Goal: Ask a question

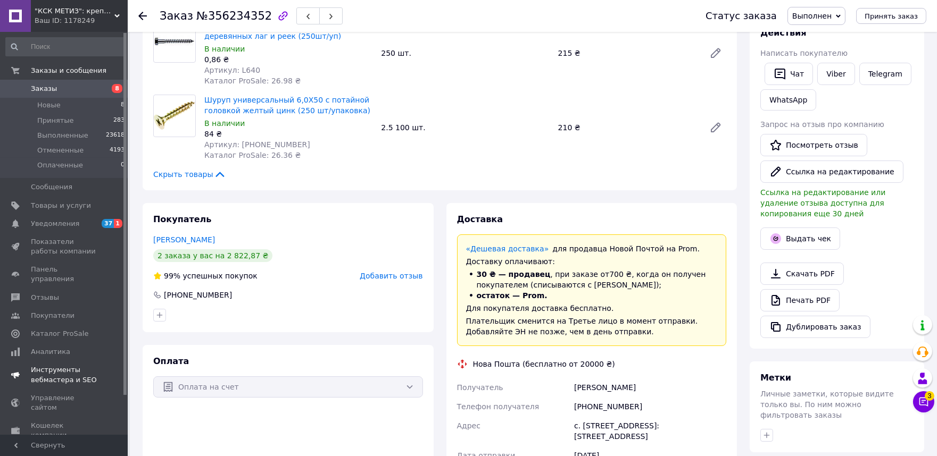
scroll to position [44, 0]
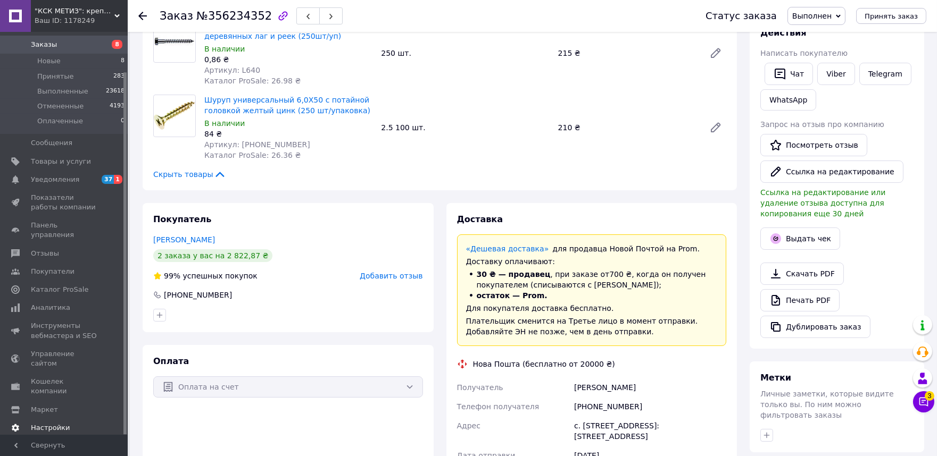
click at [43, 423] on span "Настройки" at bounding box center [50, 428] width 39 height 10
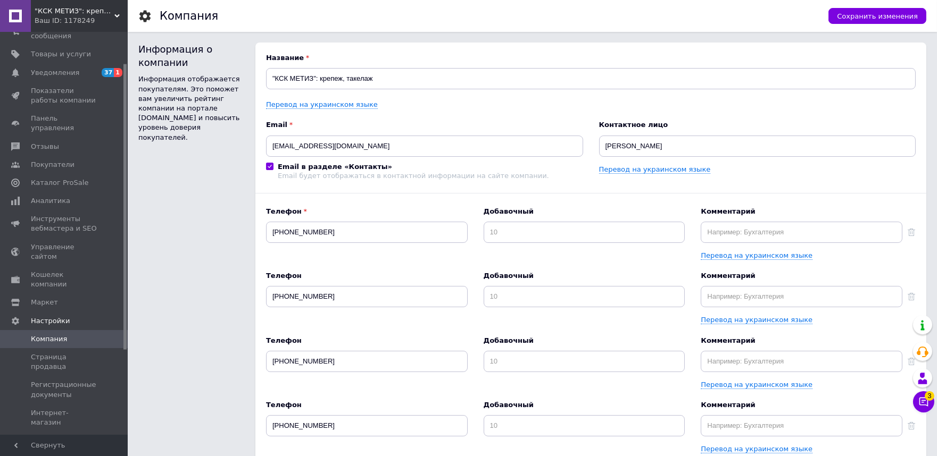
scroll to position [59, 0]
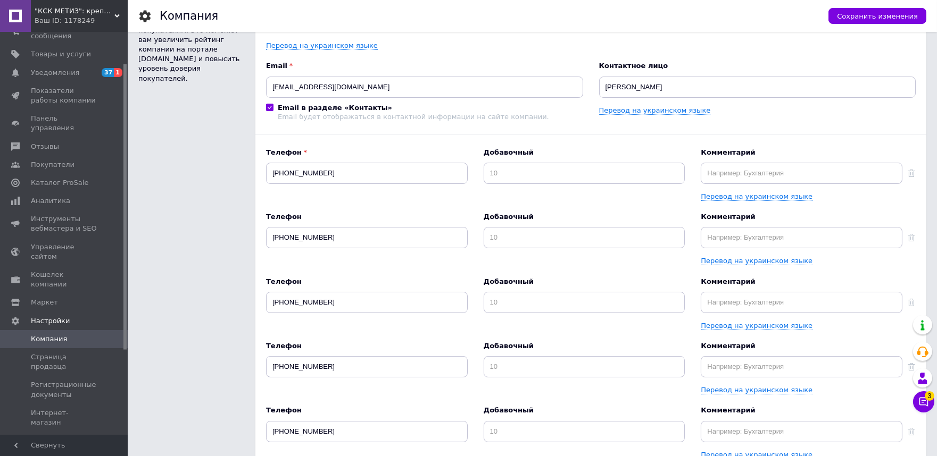
click at [52, 432] on link "Способы доставки" at bounding box center [65, 441] width 131 height 18
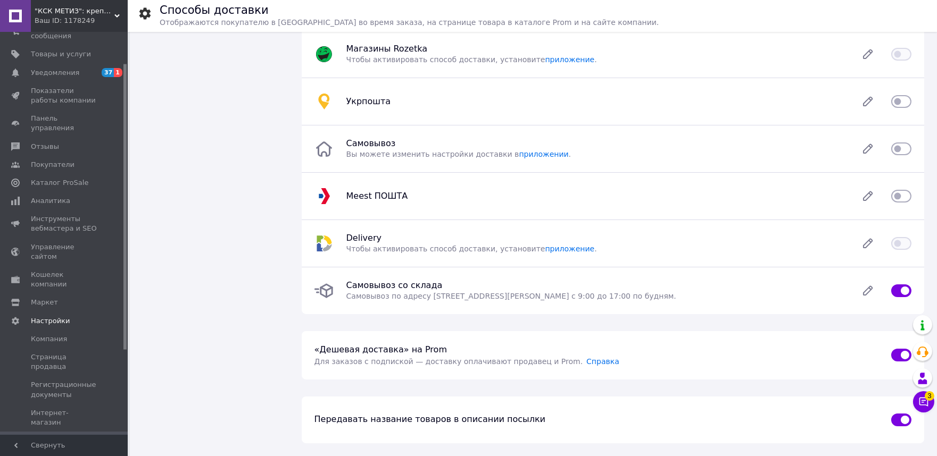
scroll to position [118, 0]
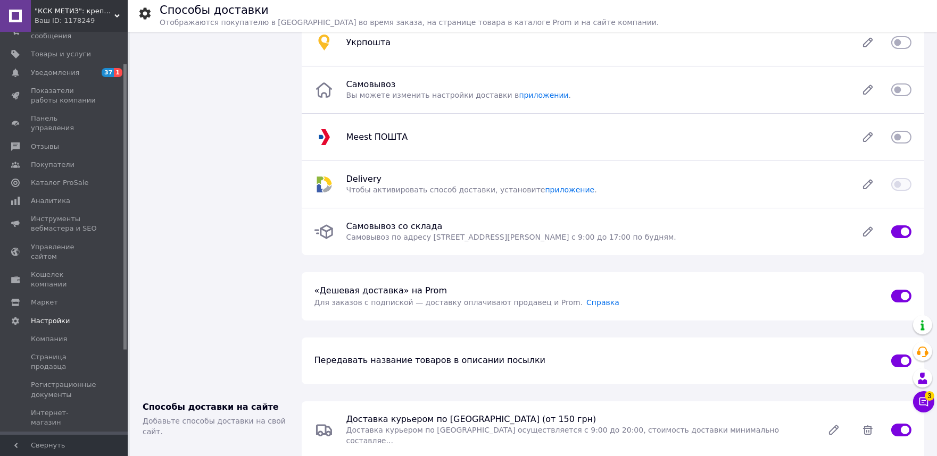
click at [893, 298] on input "checkbox" at bounding box center [901, 296] width 20 height 11
checkbox input "false"
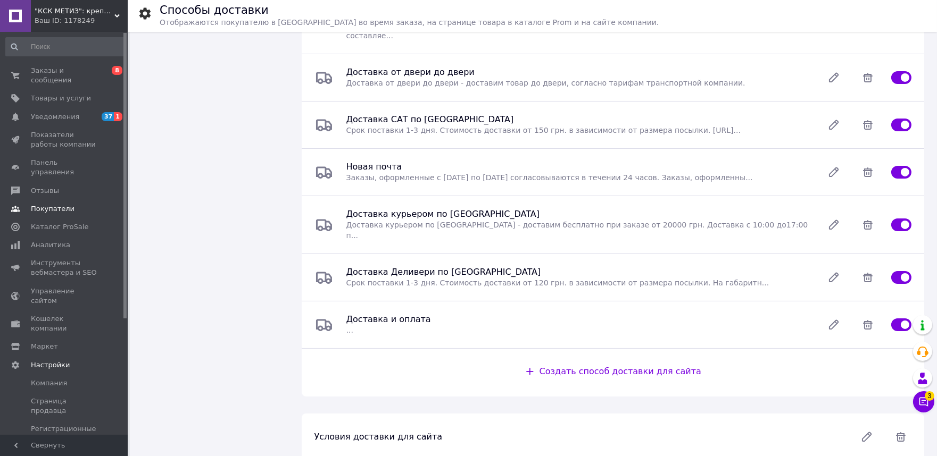
scroll to position [464, 0]
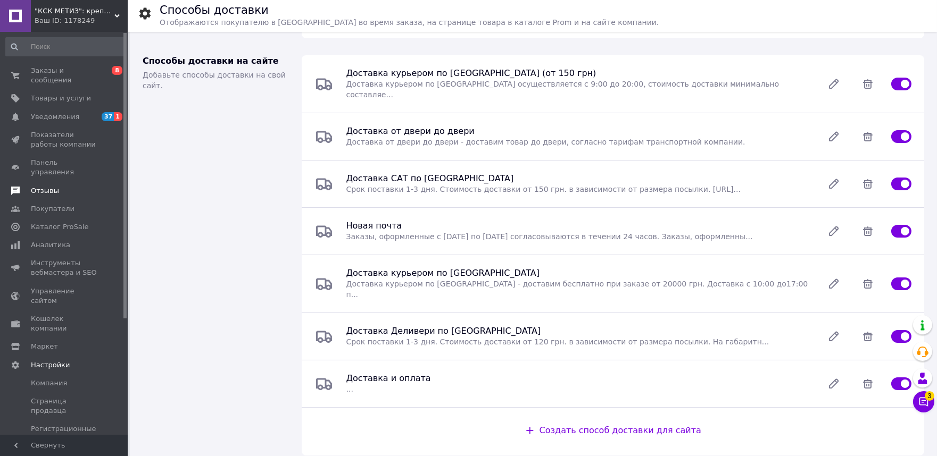
click at [49, 186] on span "Отзывы" at bounding box center [45, 191] width 28 height 10
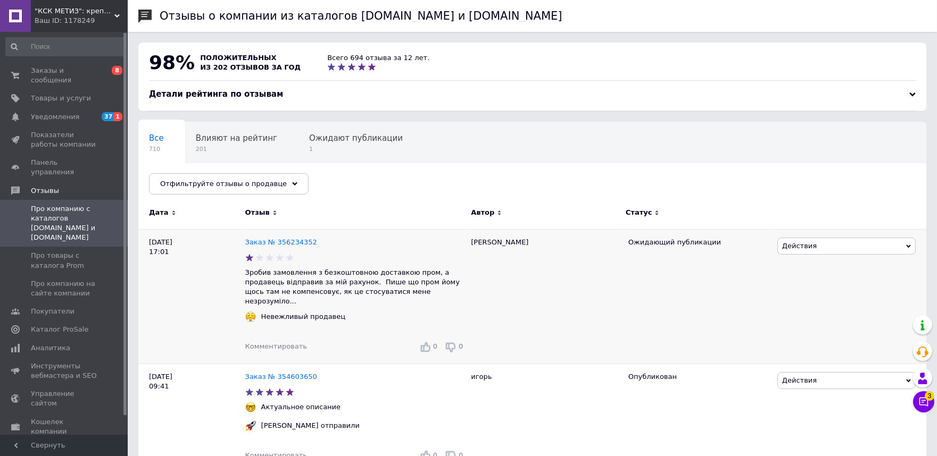
click at [786, 242] on span "Действия" at bounding box center [799, 246] width 35 height 8
click at [794, 265] on li "Комментировать" at bounding box center [846, 266] width 137 height 15
click at [270, 233] on div "Заказ № 356234352 Зробив замовлення з безкоштовною доставкою пром, а продавець …" at bounding box center [355, 296] width 221 height 135
click at [269, 241] on link "Заказ № 356234352" at bounding box center [281, 242] width 72 height 8
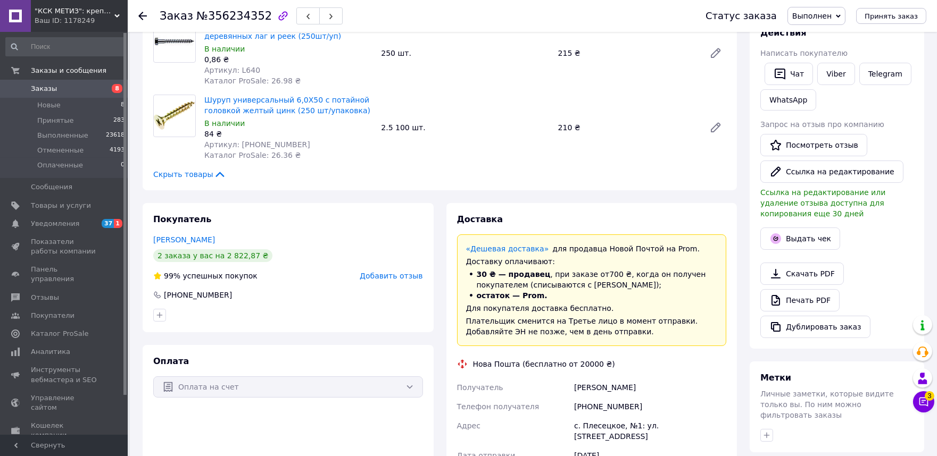
scroll to position [236, 0]
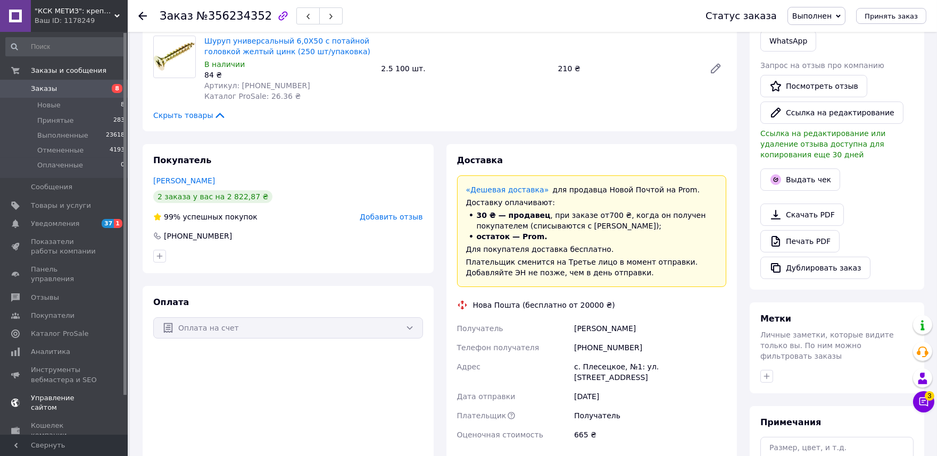
click at [40, 394] on span "Управление сайтом" at bounding box center [65, 403] width 68 height 19
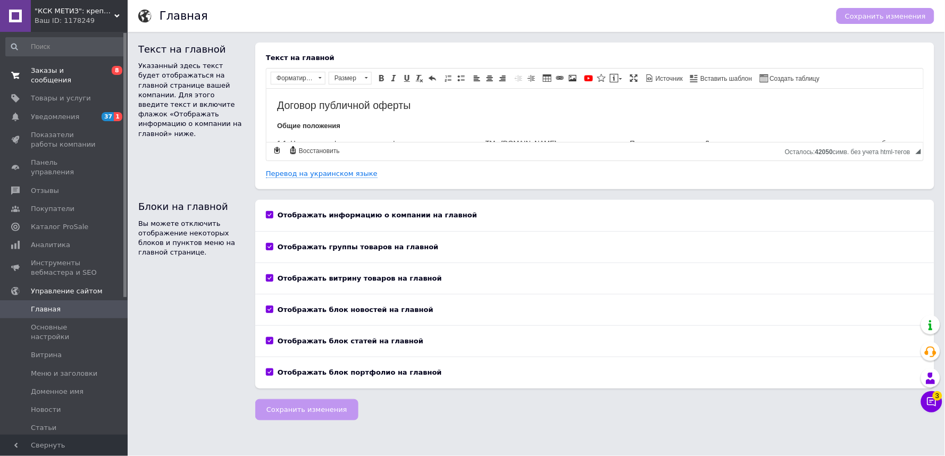
click at [57, 71] on span "Заказы и сообщения" at bounding box center [65, 75] width 68 height 19
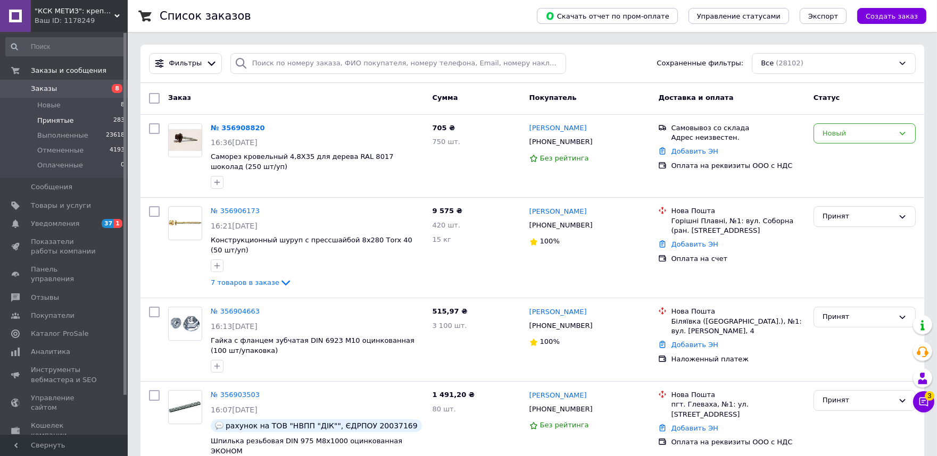
click at [67, 121] on span "Принятые" at bounding box center [55, 121] width 37 height 10
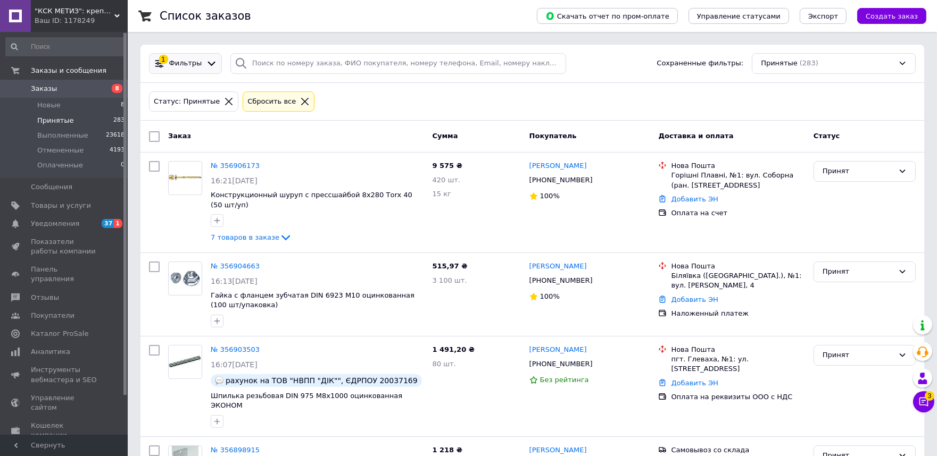
click at [192, 62] on span "Фильтры" at bounding box center [185, 64] width 33 height 10
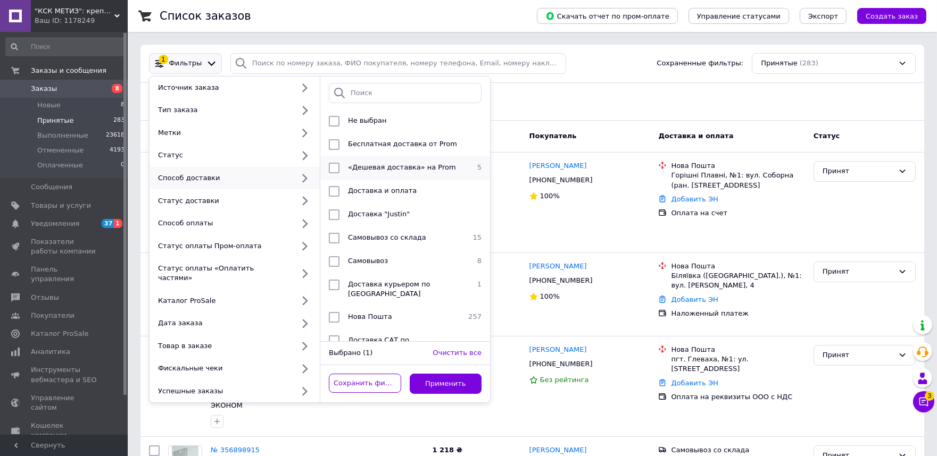
click at [334, 169] on input "checkbox" at bounding box center [334, 168] width 11 height 11
checkbox input "true"
click at [429, 374] on button "Применить" at bounding box center [446, 384] width 72 height 21
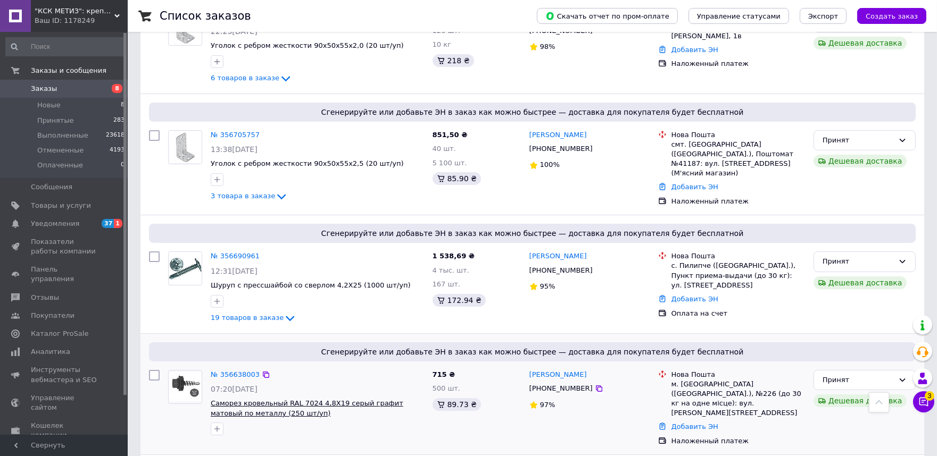
scroll to position [286, 0]
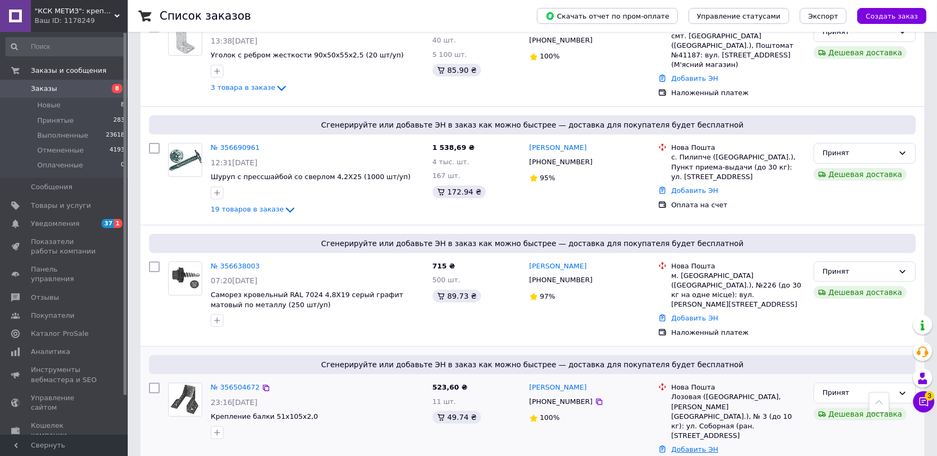
click at [678, 446] on link "Добавить ЭН" at bounding box center [694, 450] width 47 height 8
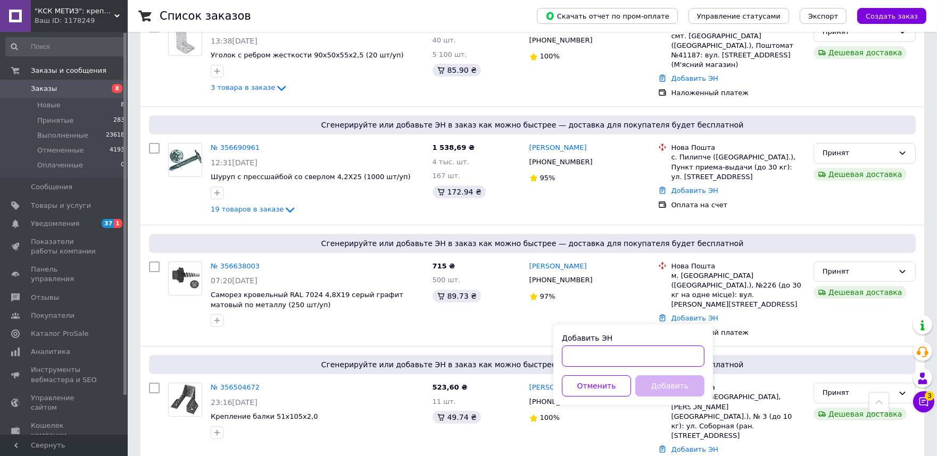
click at [596, 355] on input "Добавить ЭН" at bounding box center [633, 356] width 143 height 21
paste input "59 0014 3227 3302"
click at [580, 355] on input "59 0014 3227 3302" at bounding box center [633, 356] width 143 height 21
type input "59001432273302"
click at [676, 389] on button "Добавить" at bounding box center [669, 386] width 69 height 21
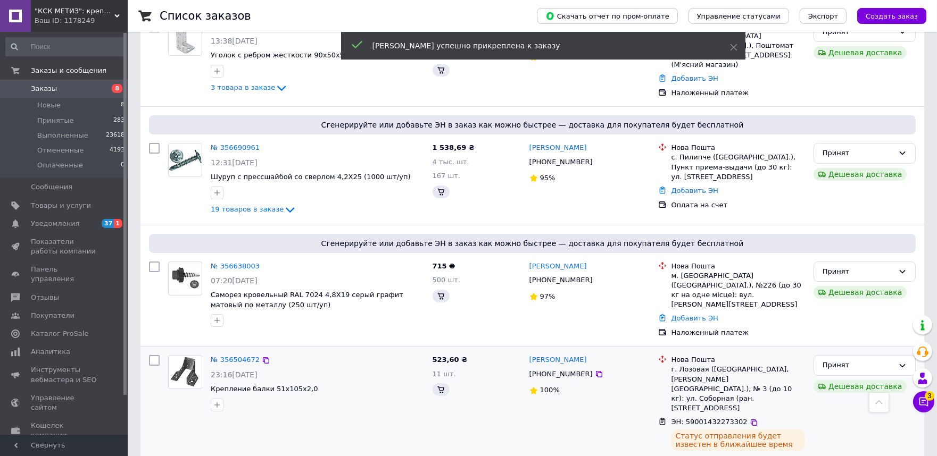
scroll to position [281, 0]
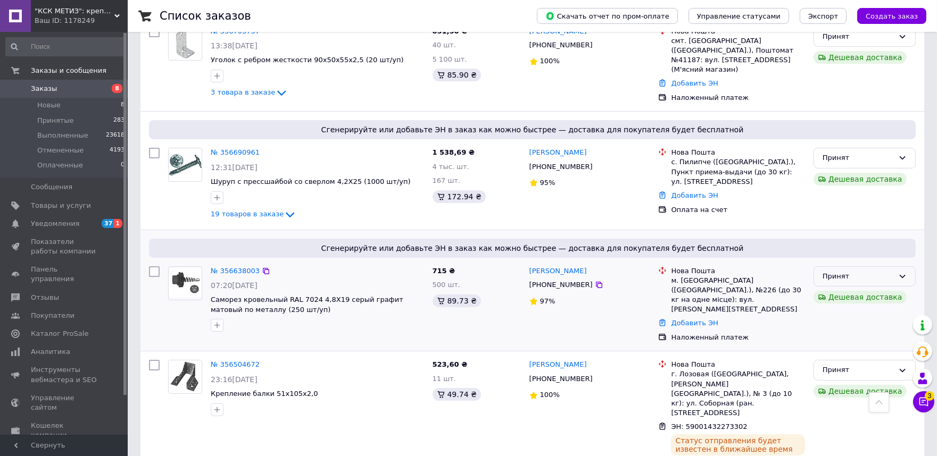
click at [839, 272] on div "Принят" at bounding box center [857, 276] width 71 height 11
click at [837, 291] on li "Выполнен" at bounding box center [864, 299] width 101 height 20
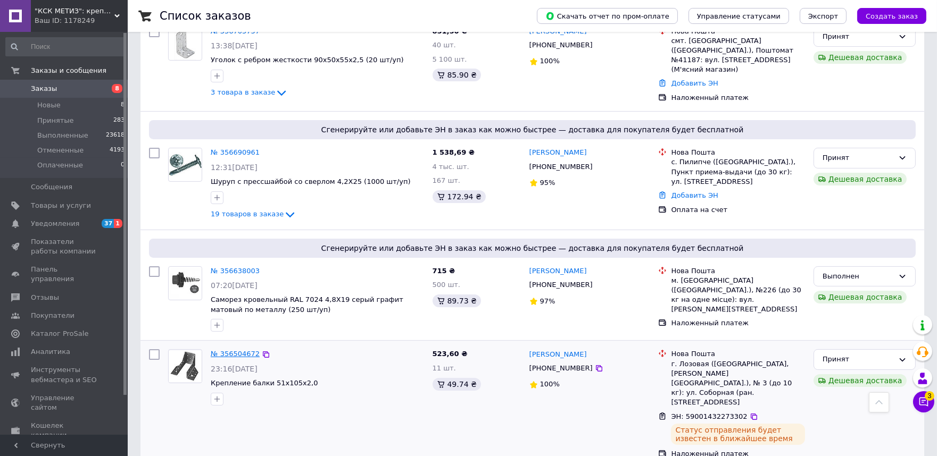
click at [232, 350] on link "№ 356504672" at bounding box center [235, 354] width 49 height 8
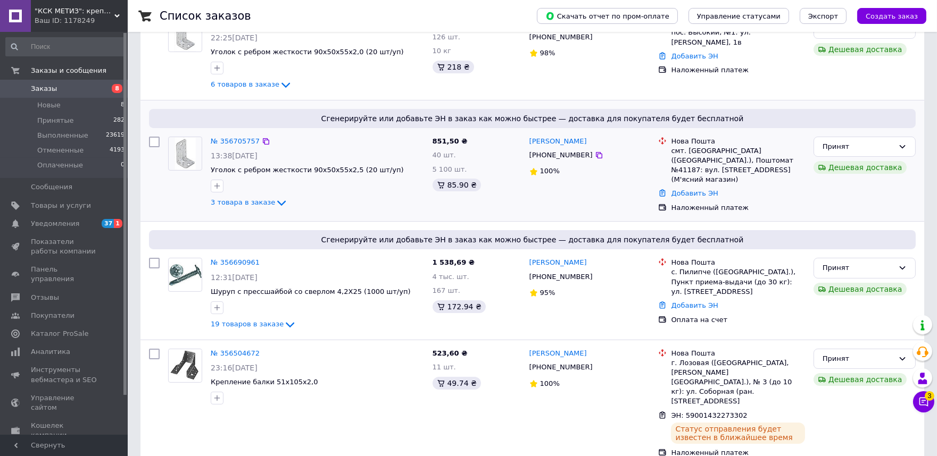
scroll to position [112, 0]
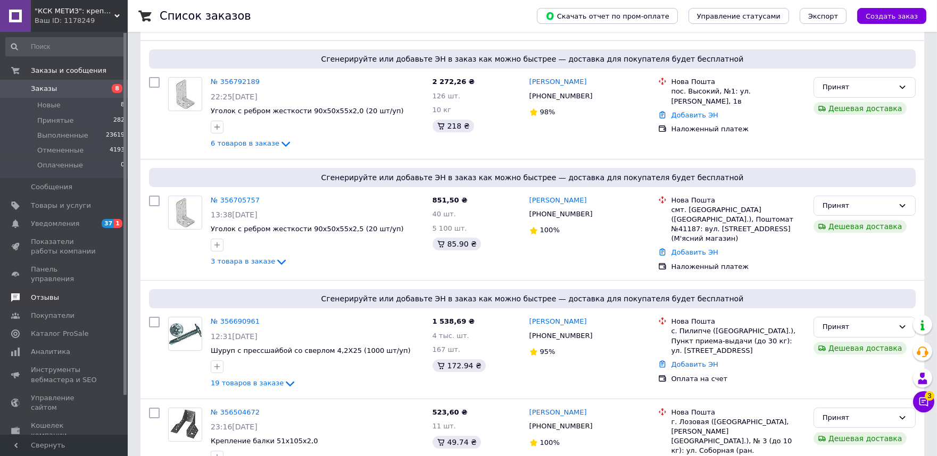
click at [43, 293] on span "Отзывы" at bounding box center [45, 298] width 28 height 10
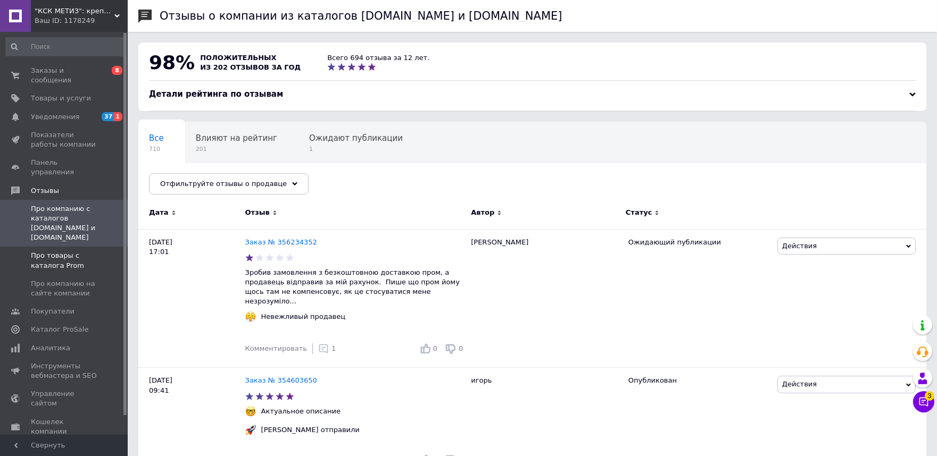
click at [60, 251] on span "Про товары с каталога Prom" at bounding box center [65, 260] width 68 height 19
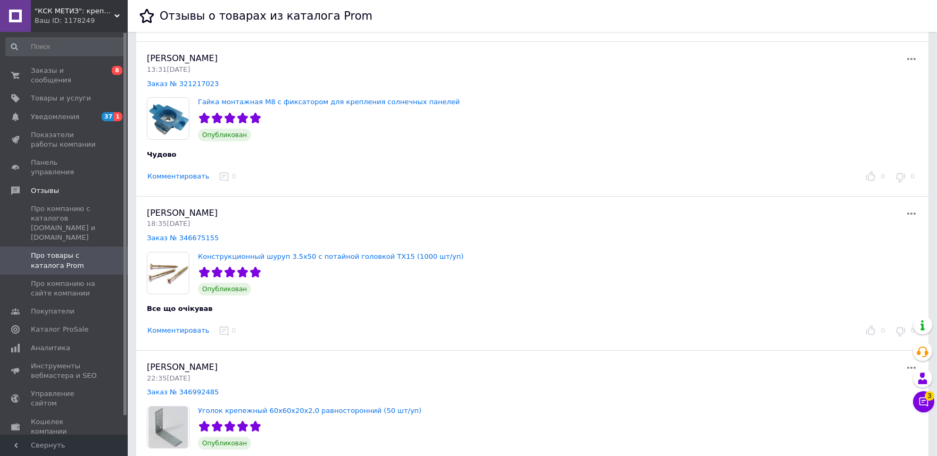
scroll to position [472, 0]
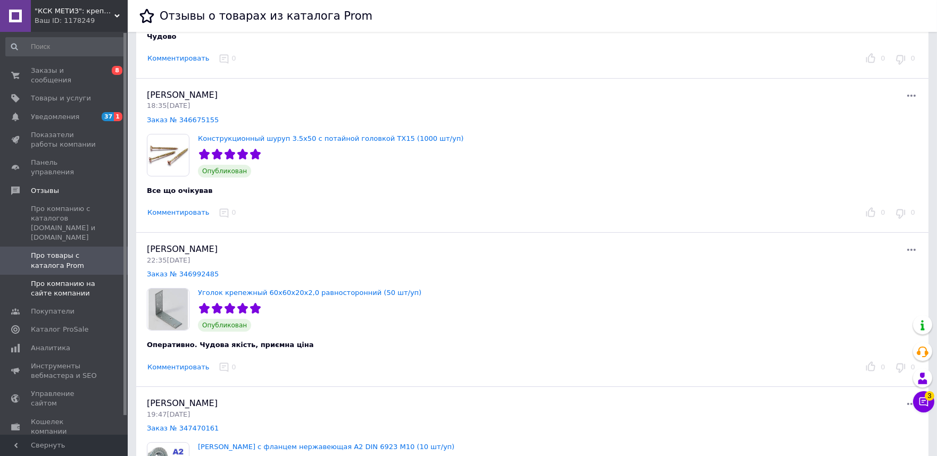
click at [62, 279] on span "Про компанию на сайте компании" at bounding box center [65, 288] width 68 height 19
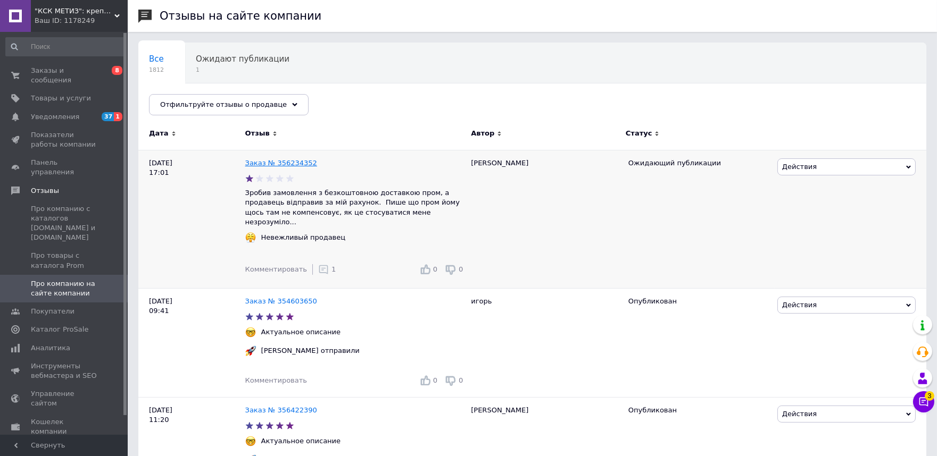
click at [261, 161] on link "Заказ № 356234352" at bounding box center [281, 163] width 72 height 8
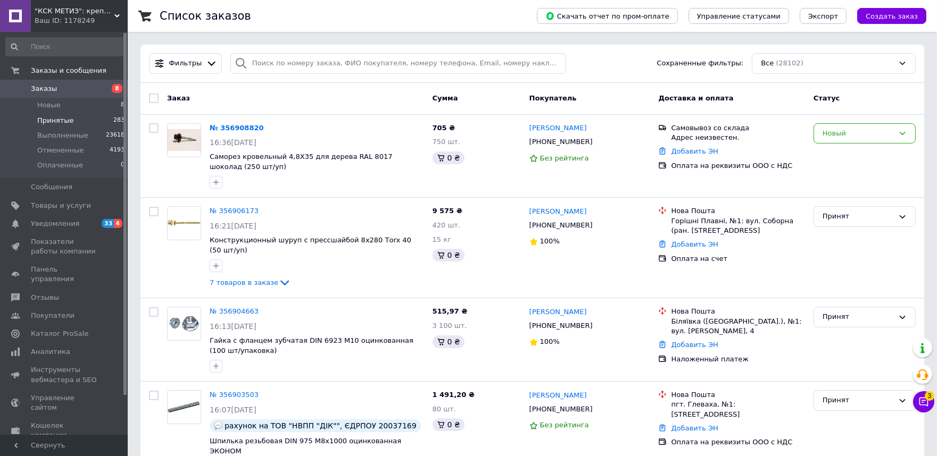
click at [55, 116] on span "Принятые" at bounding box center [55, 121] width 37 height 10
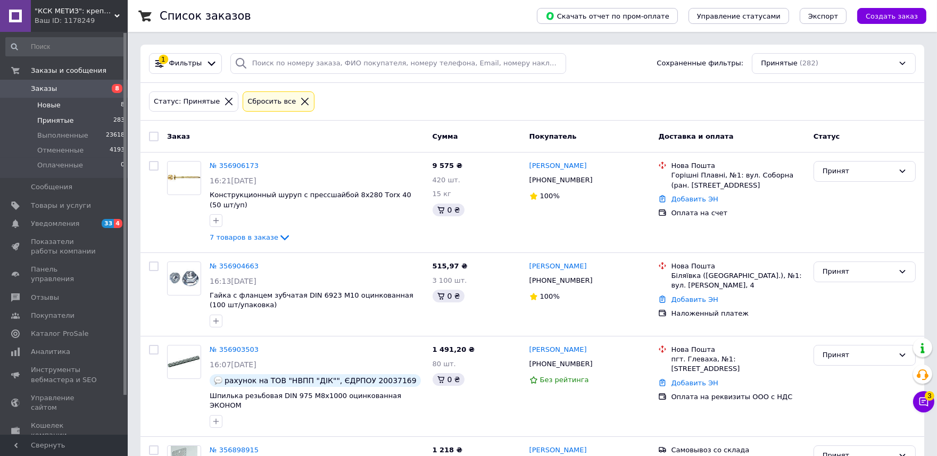
click at [54, 103] on span "Новые" at bounding box center [48, 106] width 23 height 10
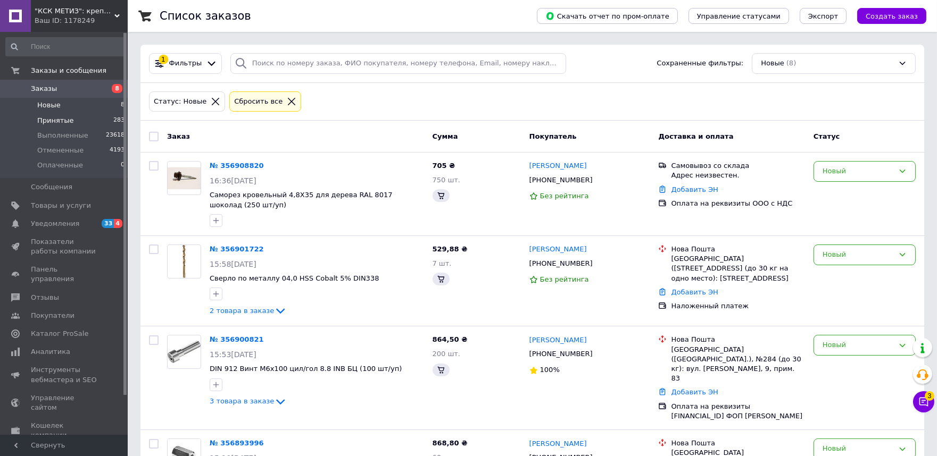
click at [56, 118] on span "Принятые" at bounding box center [55, 121] width 37 height 10
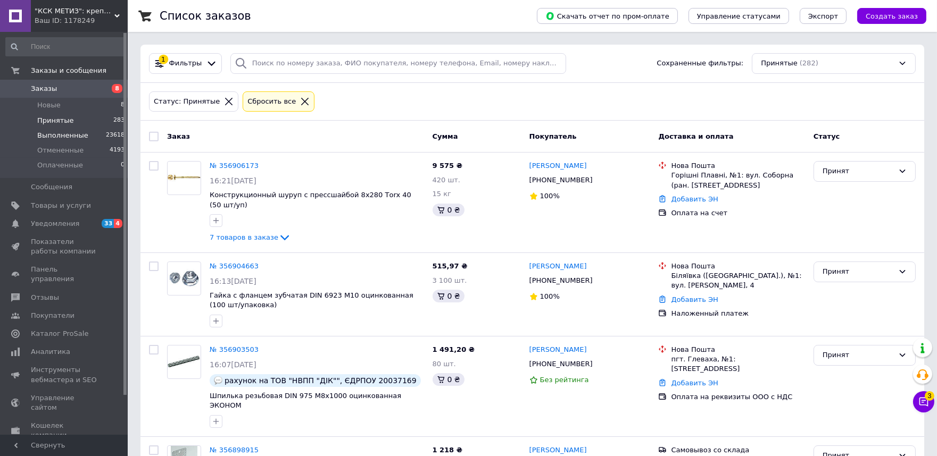
click at [47, 131] on span "Выполненные" at bounding box center [62, 136] width 51 height 10
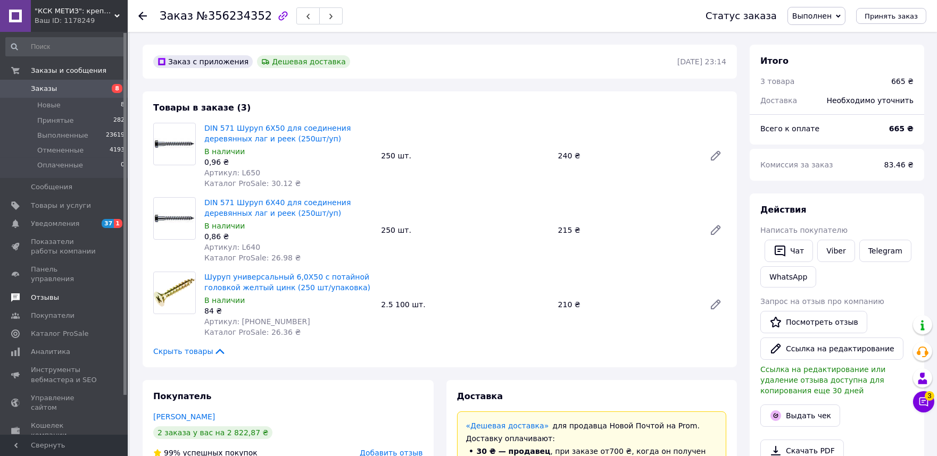
click at [49, 293] on span "Отзывы" at bounding box center [45, 298] width 28 height 10
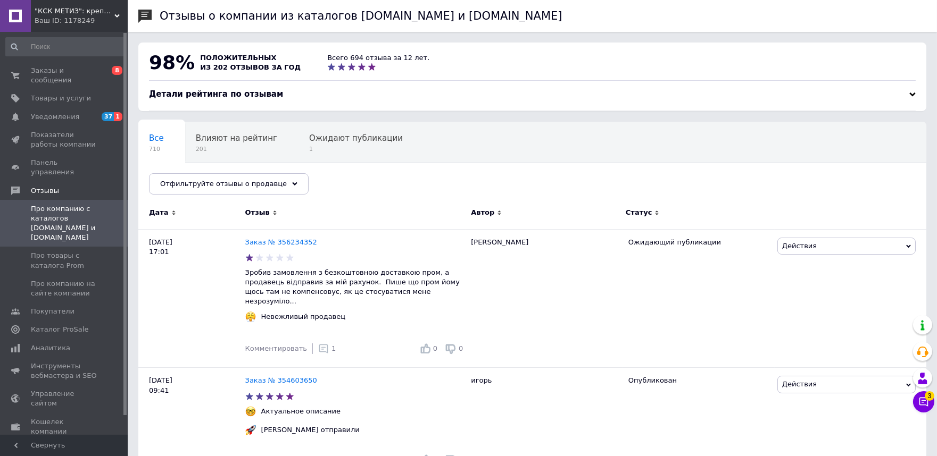
click at [73, 204] on span "Про компанию с каталогов [DOMAIN_NAME] и [DOMAIN_NAME]" at bounding box center [65, 223] width 68 height 39
drag, startPoint x: 334, startPoint y: 279, endPoint x: 383, endPoint y: 282, distance: 49.6
click at [383, 282] on p "Зробив замовлення з безкоштовною доставкою пром, а продавець відправив за мій р…" at bounding box center [355, 287] width 221 height 39
click at [318, 344] on icon at bounding box center [323, 349] width 11 height 11
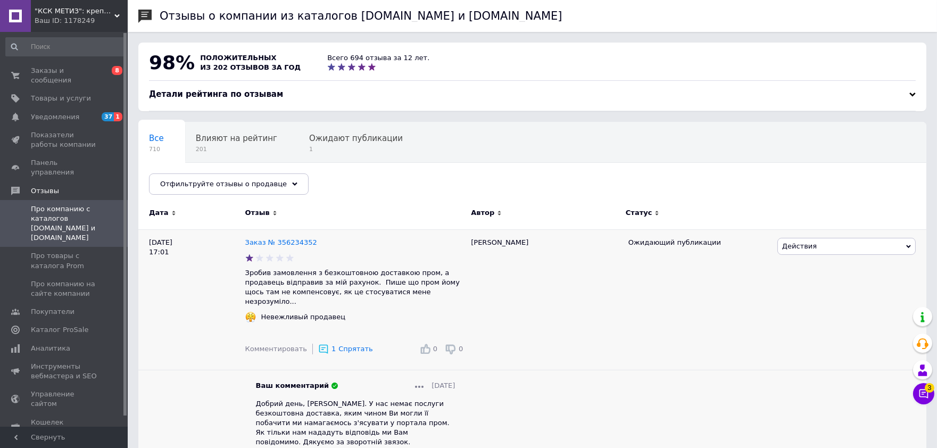
scroll to position [59, 0]
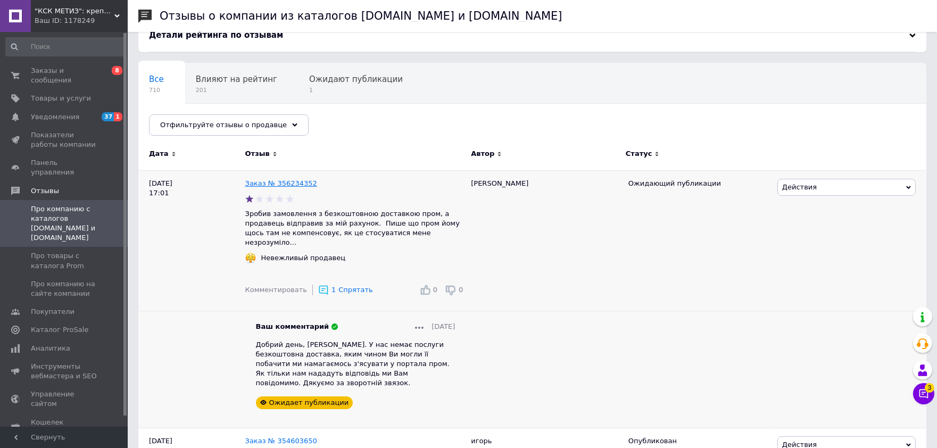
click at [290, 181] on link "Заказ № 356234352" at bounding box center [281, 183] width 72 height 8
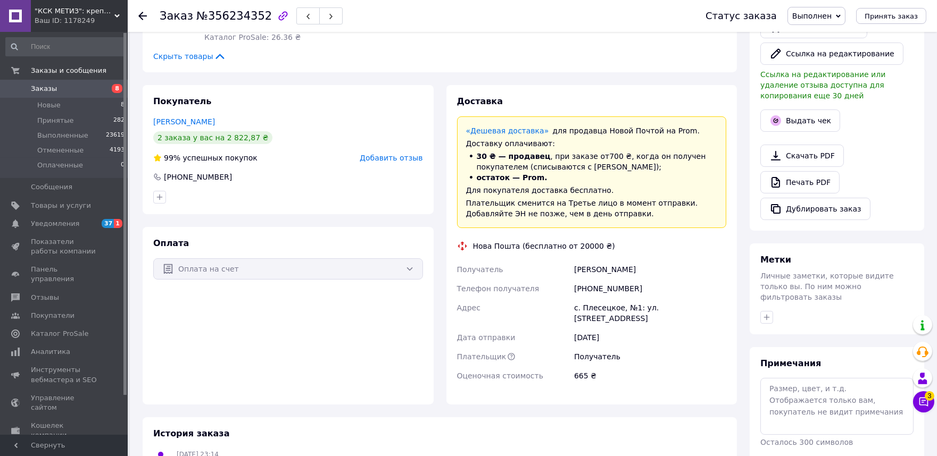
scroll to position [52, 0]
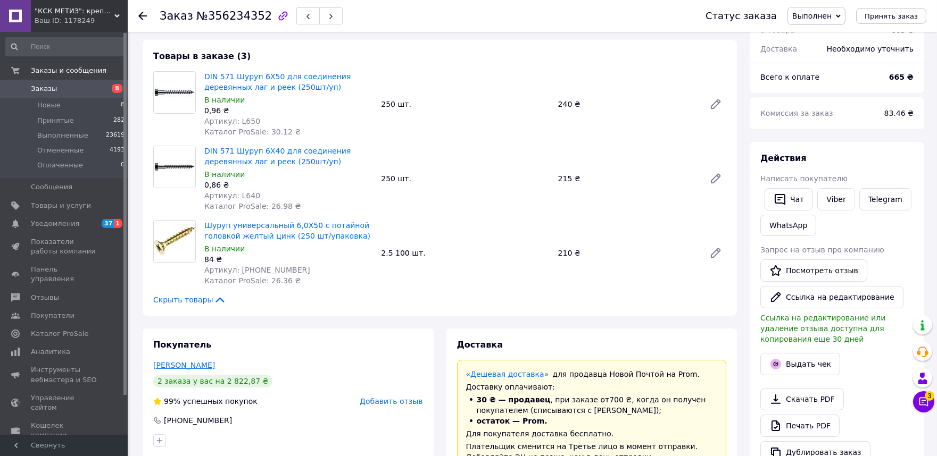
click at [211, 365] on link "[PERSON_NAME]" at bounding box center [184, 365] width 62 height 9
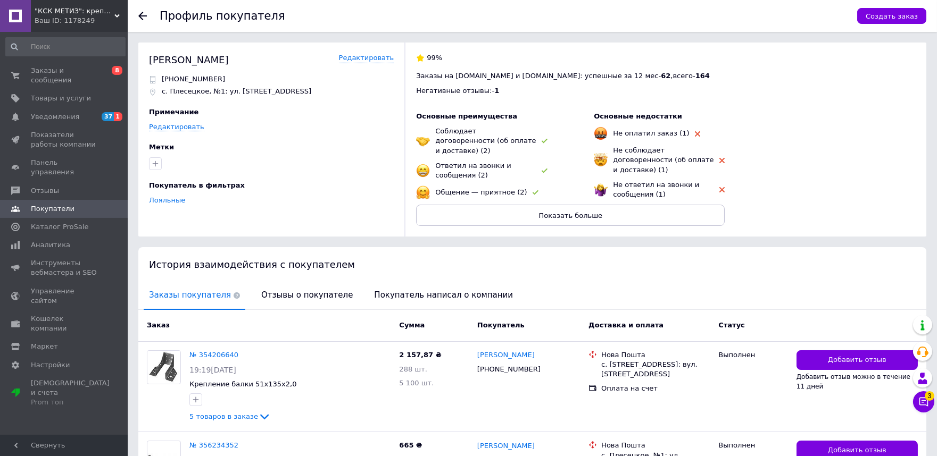
scroll to position [108, 0]
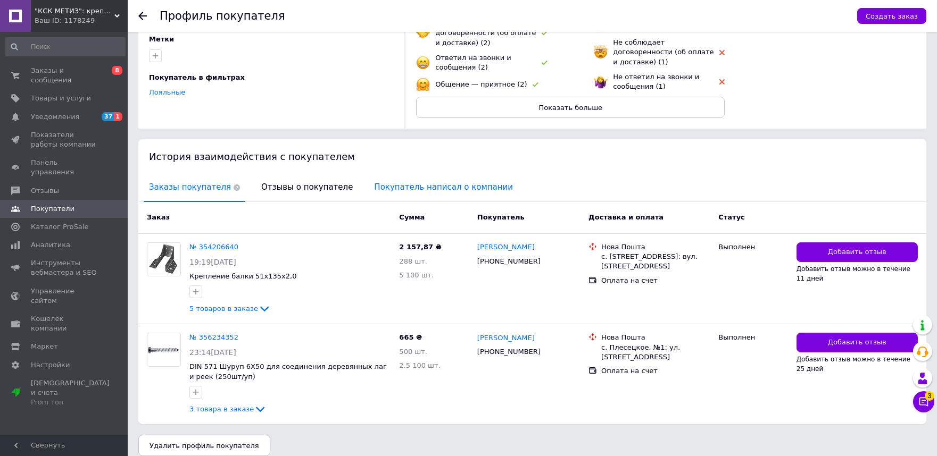
click at [378, 179] on span "Покупатель написал о компании" at bounding box center [443, 187] width 149 height 27
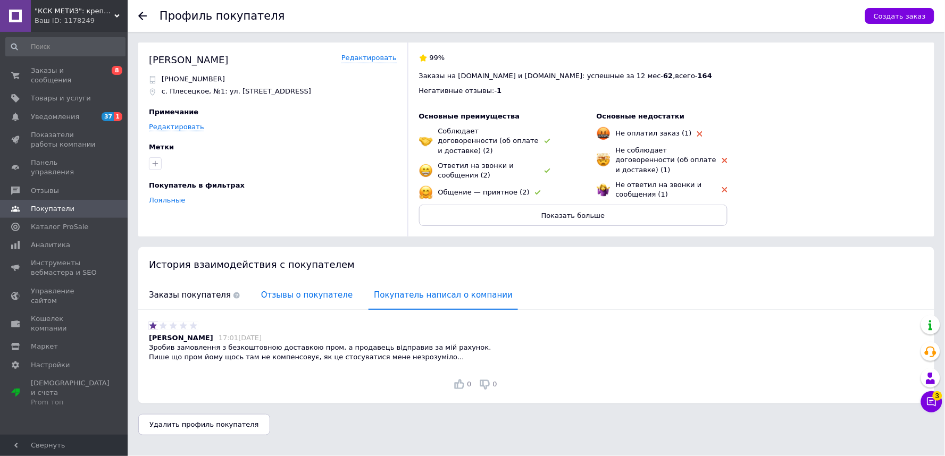
click at [311, 285] on span "Отзывы о покупателе" at bounding box center [307, 295] width 102 height 27
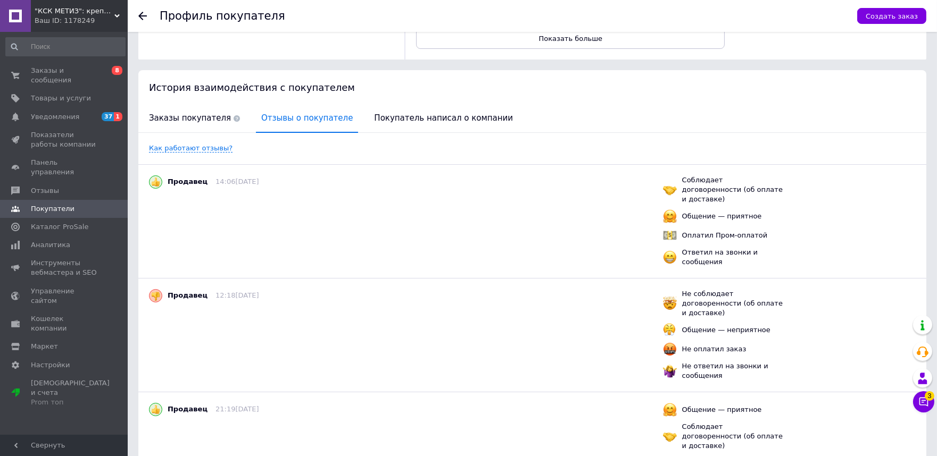
scroll to position [59, 0]
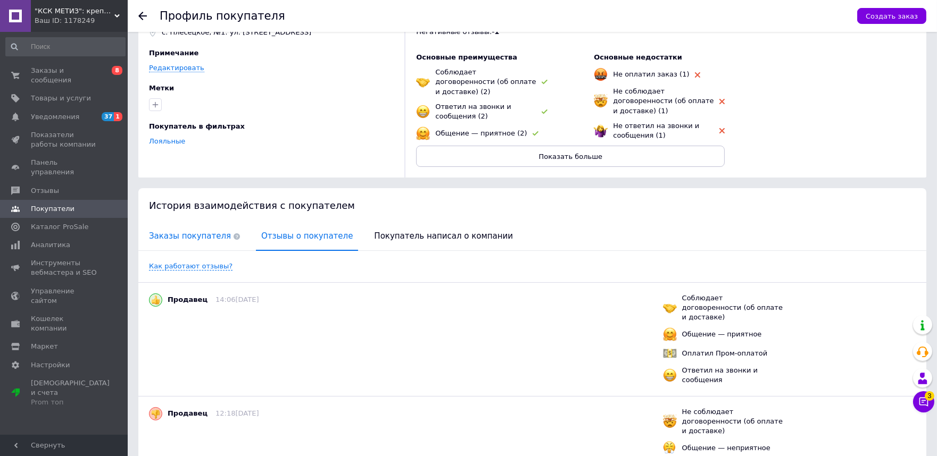
click at [186, 223] on span "Заказы покупателя" at bounding box center [195, 236] width 102 height 27
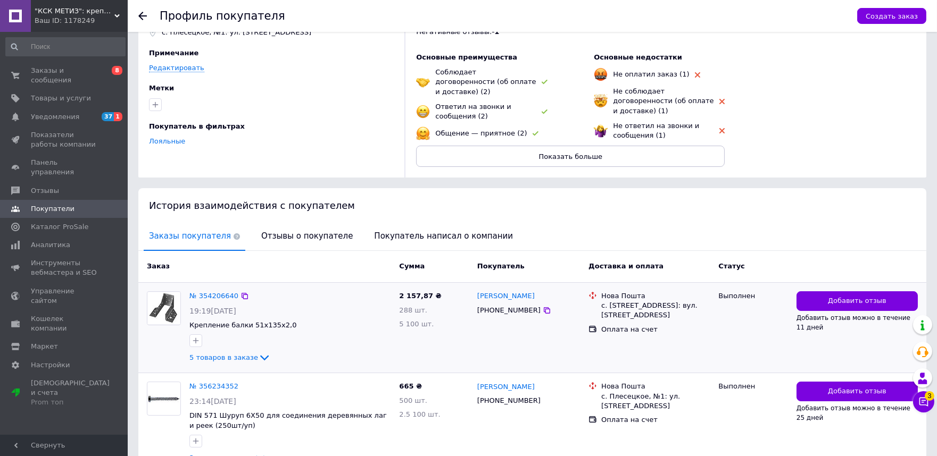
scroll to position [108, 0]
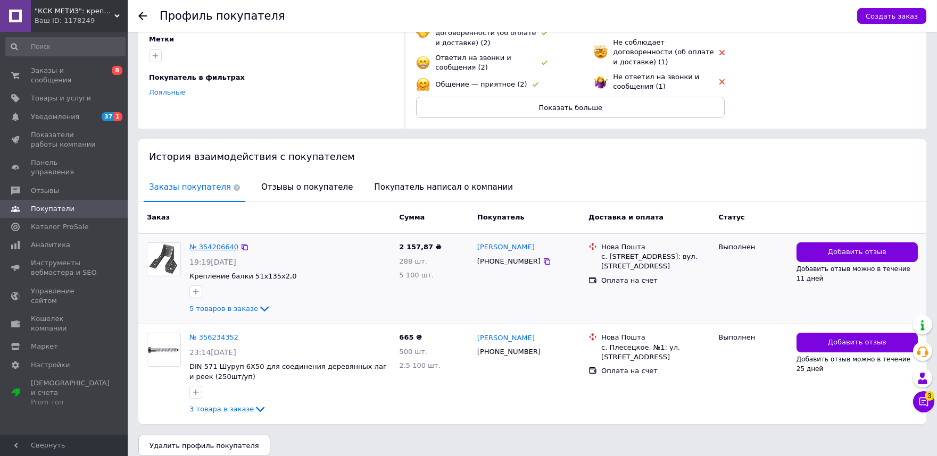
click at [212, 243] on link "№ 354206640" at bounding box center [213, 247] width 49 height 8
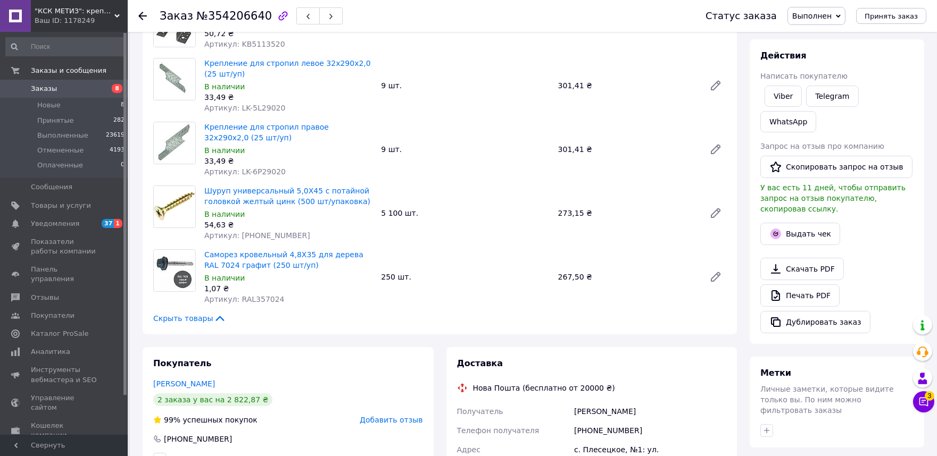
scroll to position [177, 0]
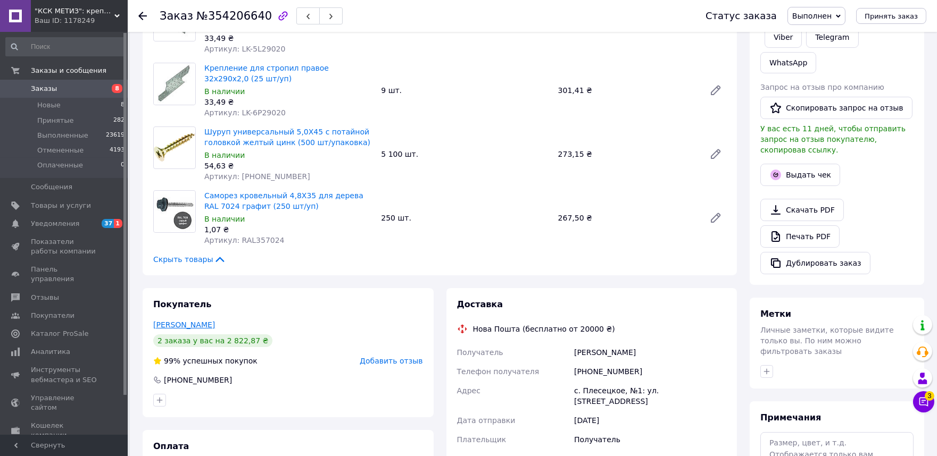
click at [197, 323] on link "[PERSON_NAME]" at bounding box center [184, 325] width 62 height 9
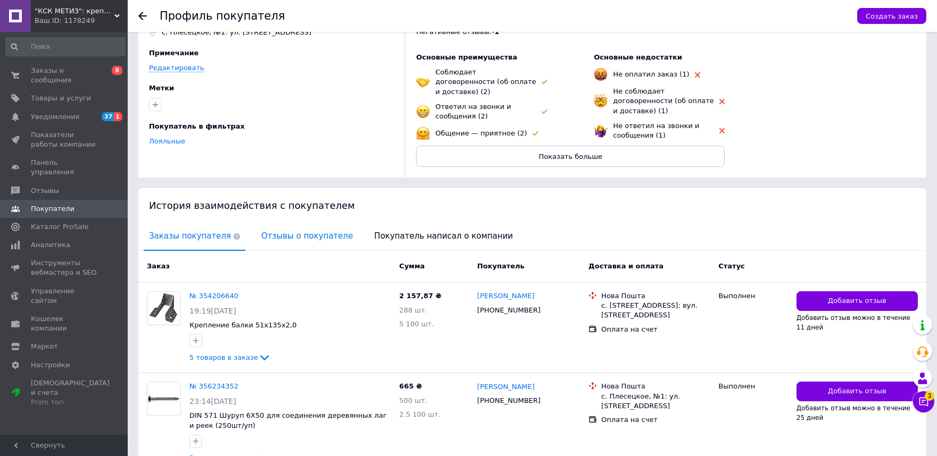
scroll to position [108, 0]
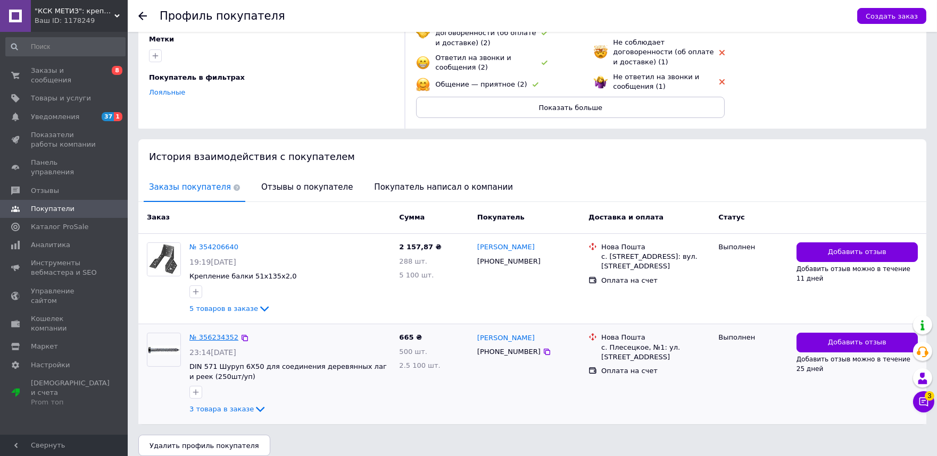
click at [203, 334] on link "№ 356234352" at bounding box center [213, 338] width 49 height 8
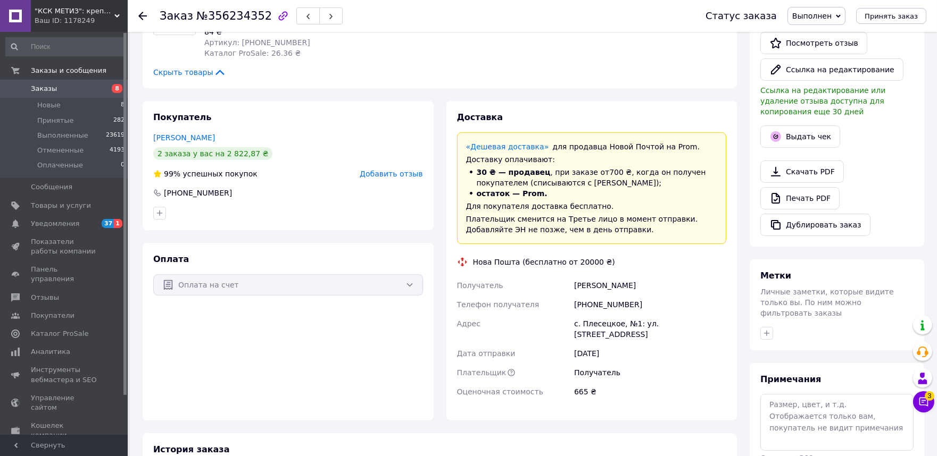
scroll to position [338, 0]
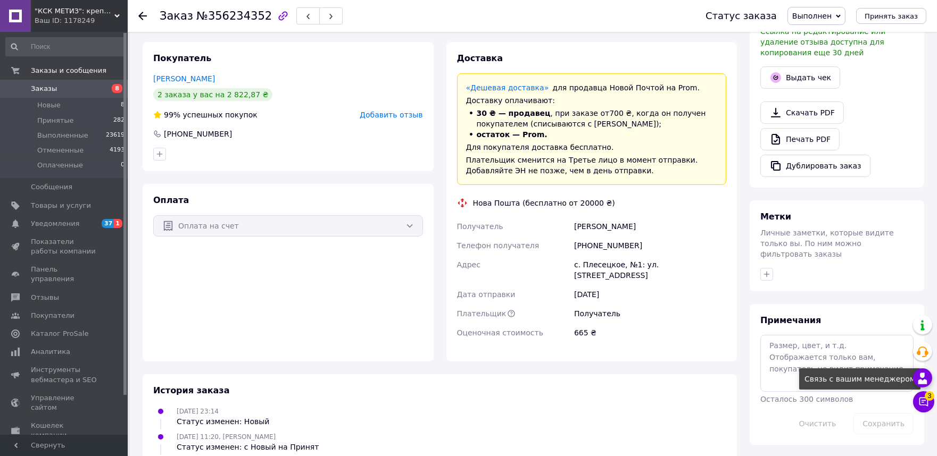
click at [919, 379] on icon at bounding box center [922, 378] width 13 height 13
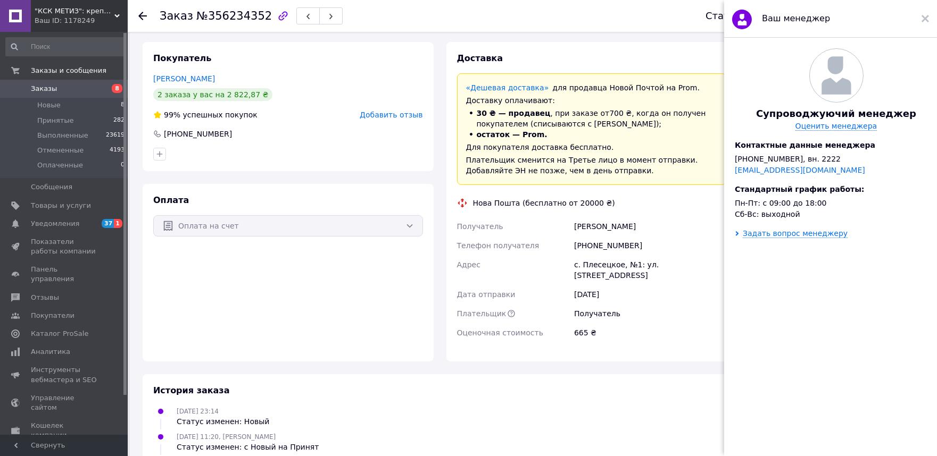
click at [926, 20] on icon at bounding box center [924, 18] width 7 height 7
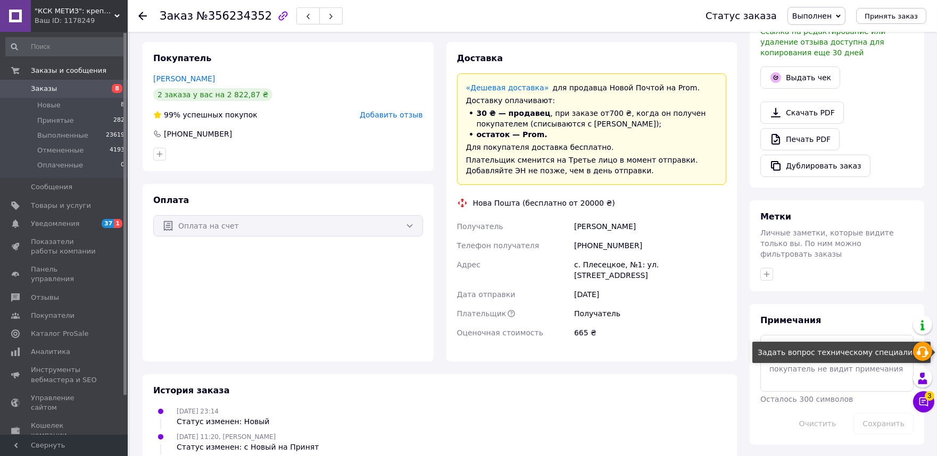
click at [920, 353] on use at bounding box center [922, 352] width 12 height 11
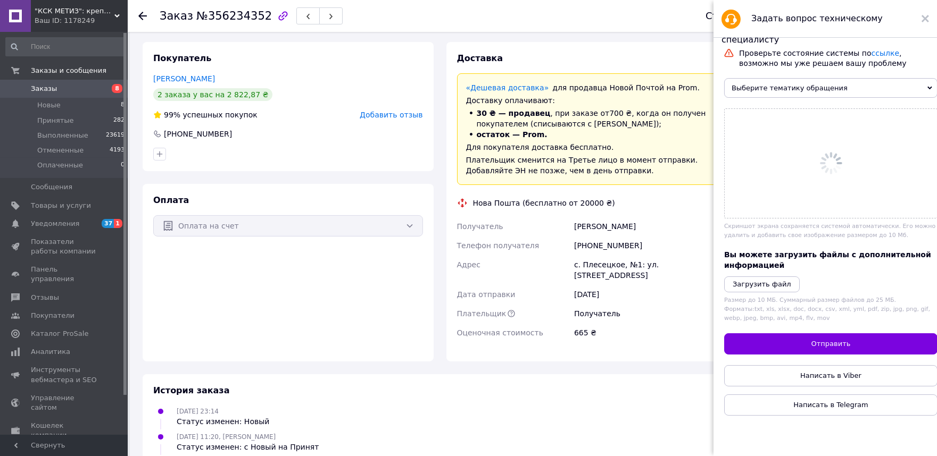
click at [788, 93] on span "Выберите тематику обращения" at bounding box center [830, 88] width 213 height 20
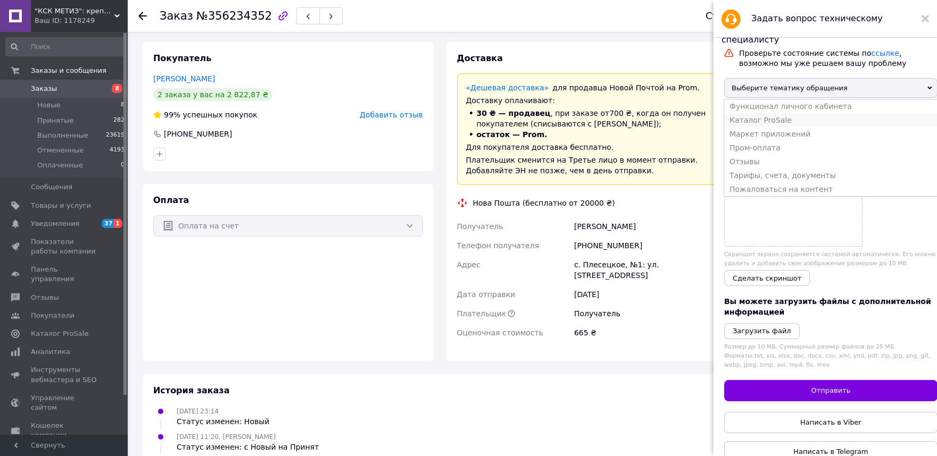
click at [757, 127] on li "Каталог ProSale" at bounding box center [830, 120] width 213 height 14
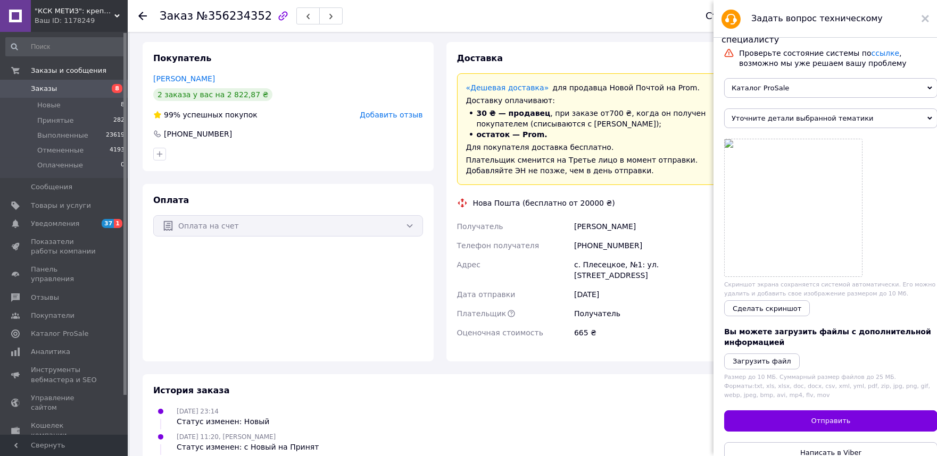
click at [757, 128] on span "Уточните детали выбранной тематики" at bounding box center [830, 119] width 213 height 20
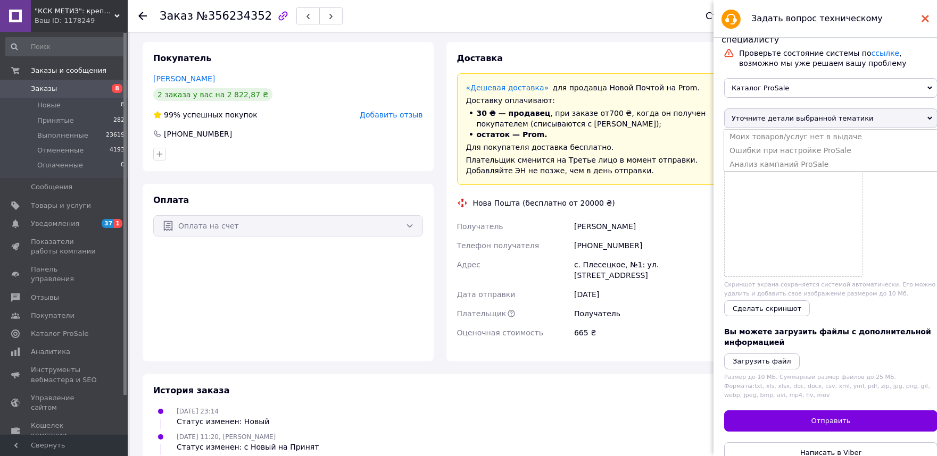
click at [926, 17] on use at bounding box center [924, 18] width 7 height 7
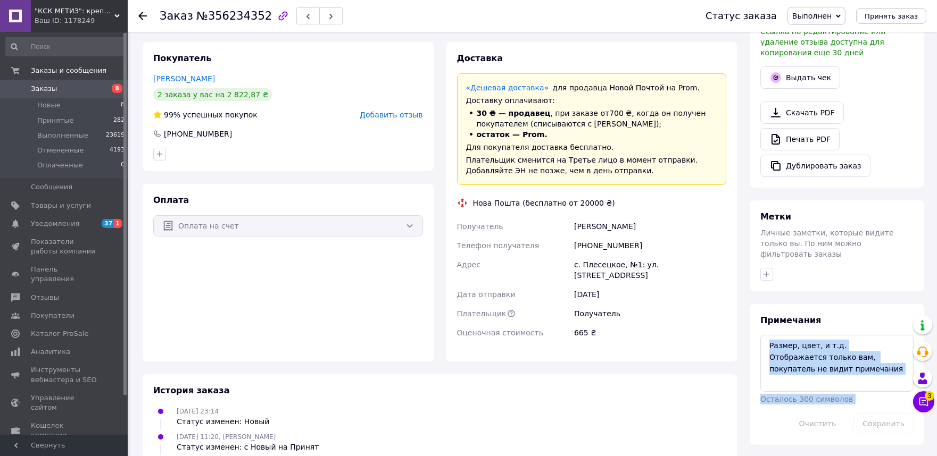
drag, startPoint x: 922, startPoint y: 352, endPoint x: 896, endPoint y: 307, distance: 51.5
click at [896, 307] on body ""КСК МЕТИЗ": крепеж, такелаж Ваш ID: 1178249 Сайт "КСК МЕТИЗ": крепеж, такелаж …" at bounding box center [468, 94] width 937 height 865
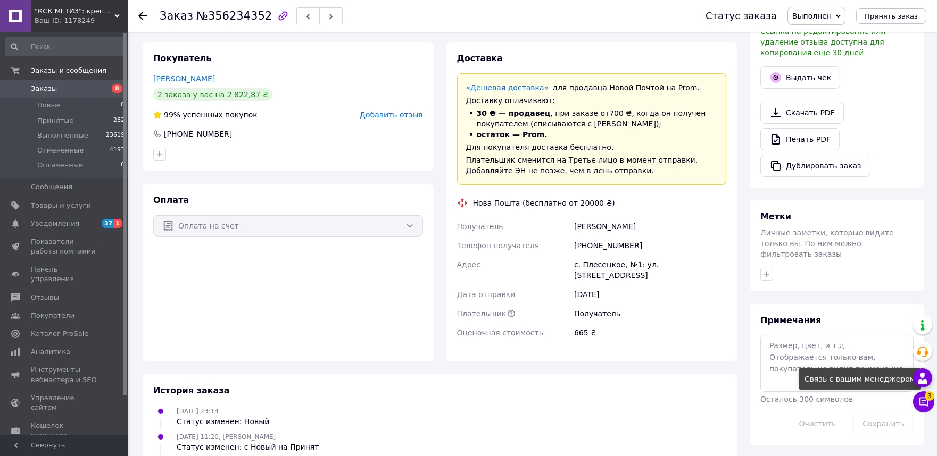
click at [916, 378] on icon at bounding box center [922, 378] width 13 height 13
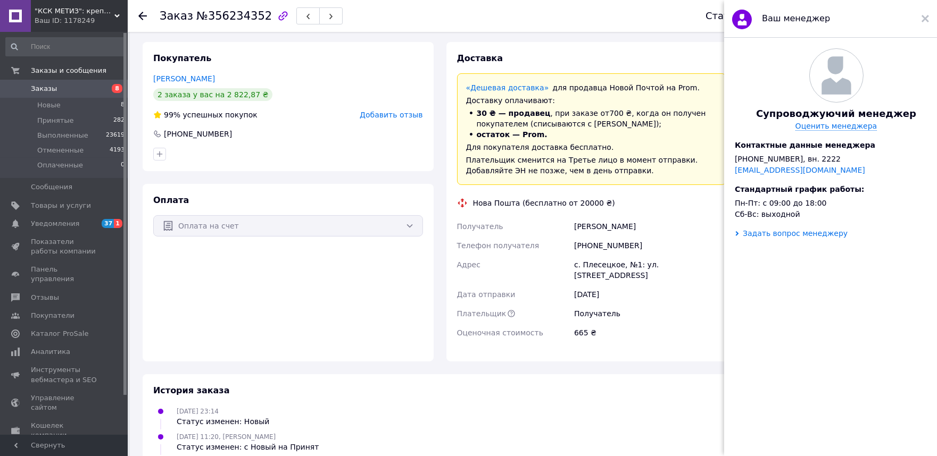
click at [773, 238] on div "Задать вопрос менеджеру" at bounding box center [795, 233] width 105 height 9
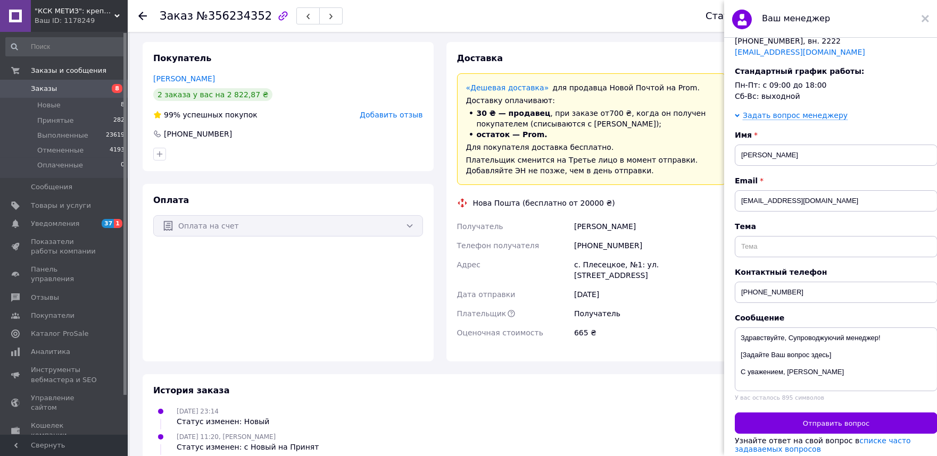
scroll to position [151, 0]
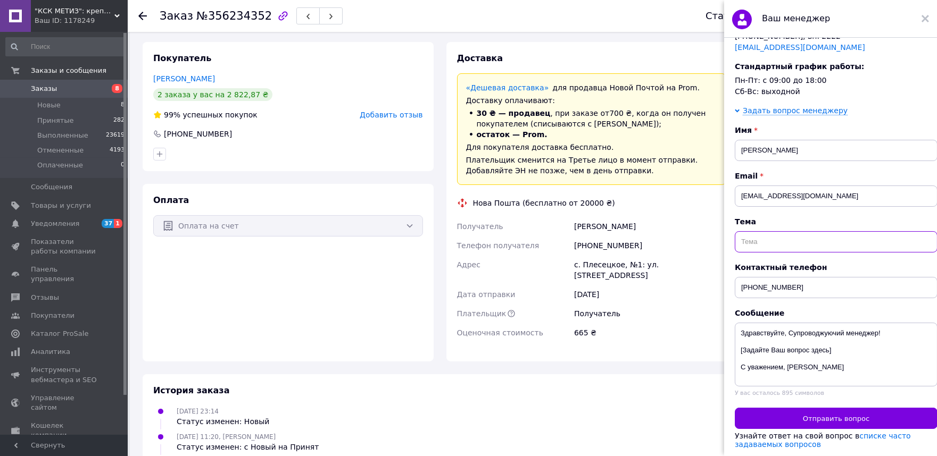
click at [766, 231] on input "text" at bounding box center [836, 241] width 203 height 21
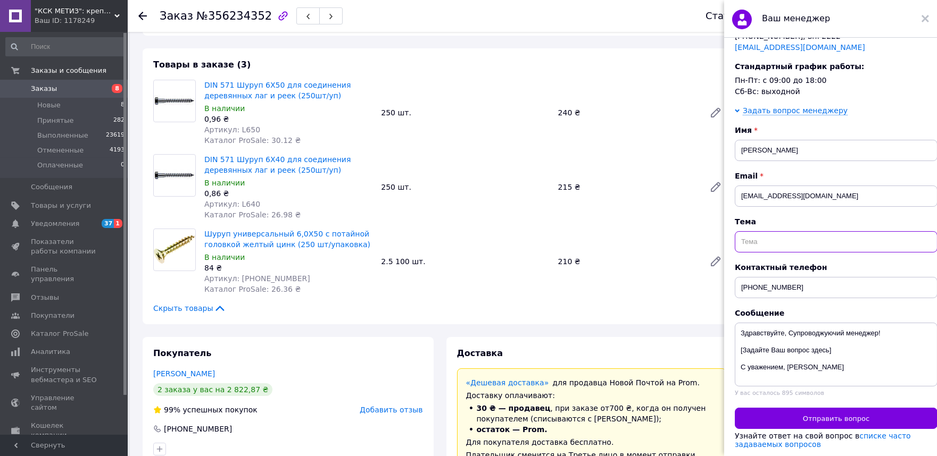
scroll to position [0, 0]
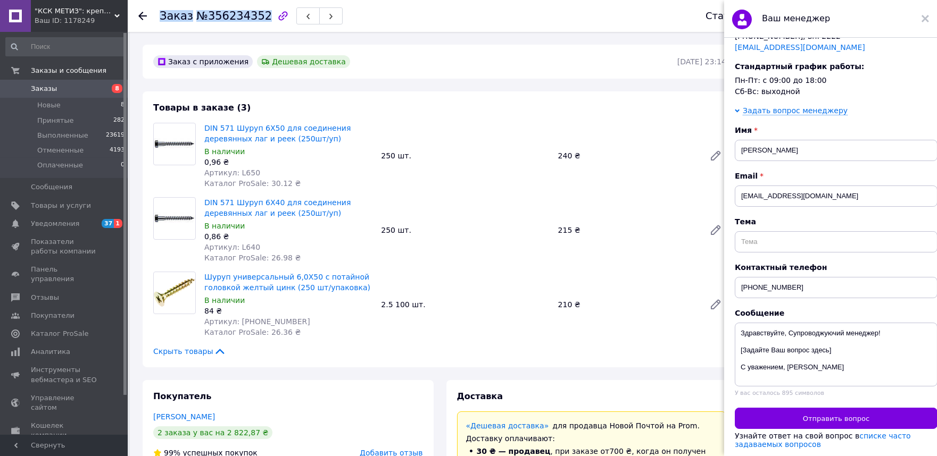
drag, startPoint x: 161, startPoint y: 14, endPoint x: 256, endPoint y: 16, distance: 94.7
click at [256, 16] on h1 "Заказ №356234352" at bounding box center [216, 16] width 112 height 13
copy h1 "Заказ №356234352"
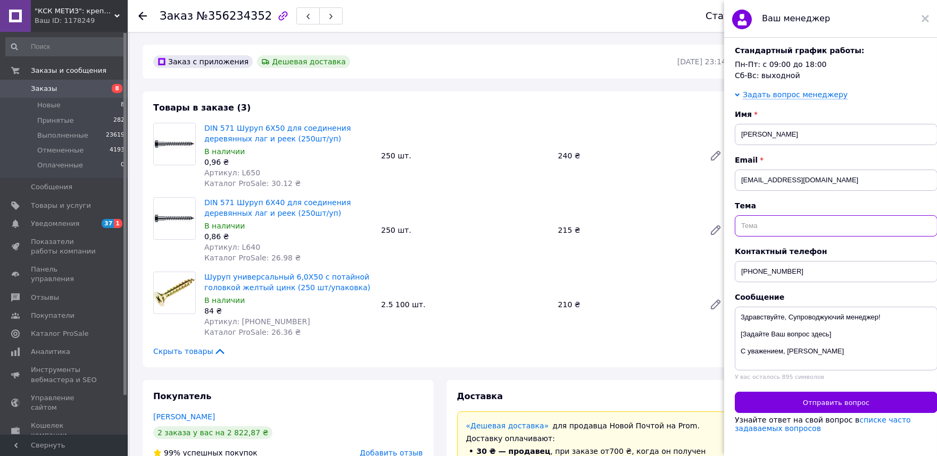
click at [764, 215] on input "text" at bounding box center [836, 225] width 203 height 21
paste input "Заказ№356234352"
click at [760, 215] on input "Заказ№356234352" at bounding box center [836, 225] width 203 height 21
type input "Заказ №356234352"
drag, startPoint x: 740, startPoint y: 328, endPoint x: 836, endPoint y: 330, distance: 95.2
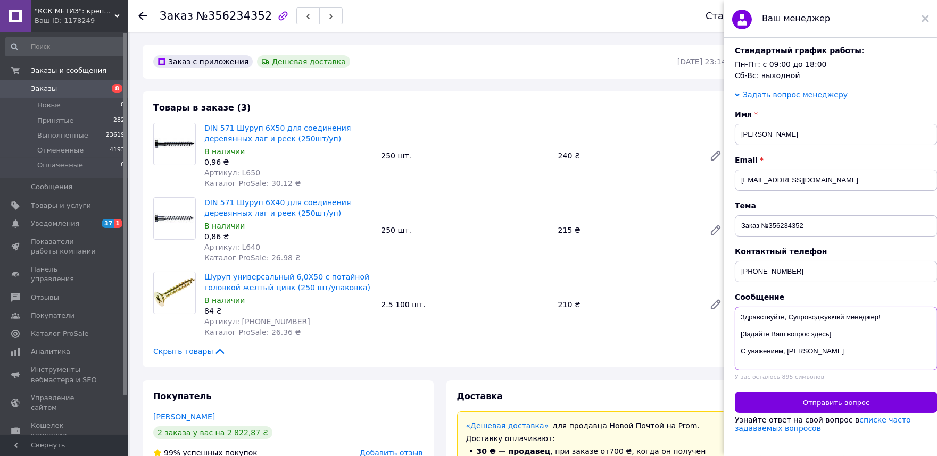
click at [836, 330] on textarea "Здравствуйте, Супроводжуючий менеджер! [Задайте Ваш вопрос здесь] С уважением, …" at bounding box center [836, 339] width 203 height 64
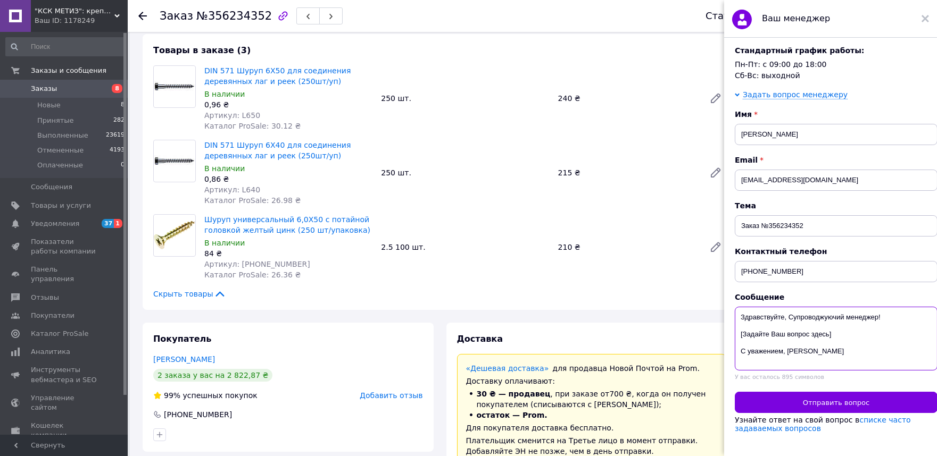
scroll to position [61, 0]
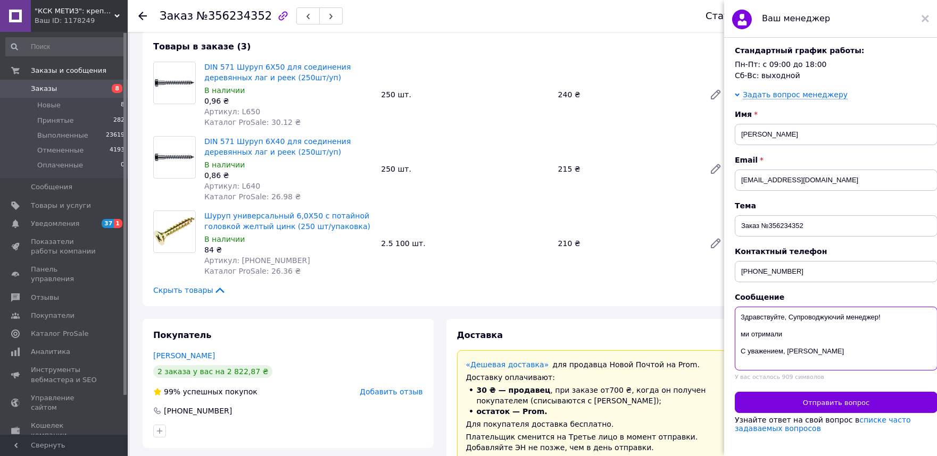
paste textarea "Заказ№356234352"
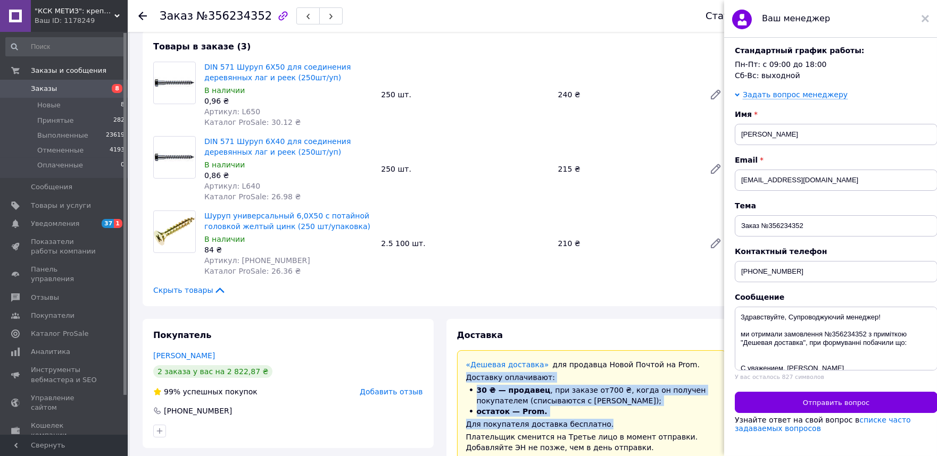
drag, startPoint x: 463, startPoint y: 373, endPoint x: 613, endPoint y: 421, distance: 158.0
click at [613, 421] on div "«Дешевая доставка»   для продавца [GEOGRAPHIC_DATA] на Prom. Доставку оплачиваю…" at bounding box center [592, 407] width 270 height 112
copy div "Доставку оплачивают: 30 ₴ — продавец , при заказе от 700 ₴ , когда он получен п…"
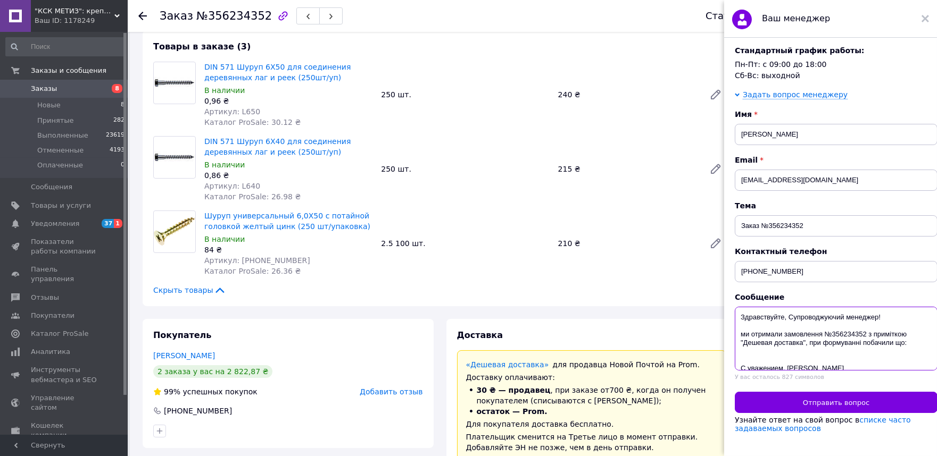
click at [812, 343] on textarea "Здравствуйте, Супроводжуючий менеджер! ми отримали замовлення №356234352 з прим…" at bounding box center [836, 339] width 203 height 64
paste textarea "Доставку оплачивают: 30 ₴ — продавец, при заказе от 700 ₴, когда он получен пок…"
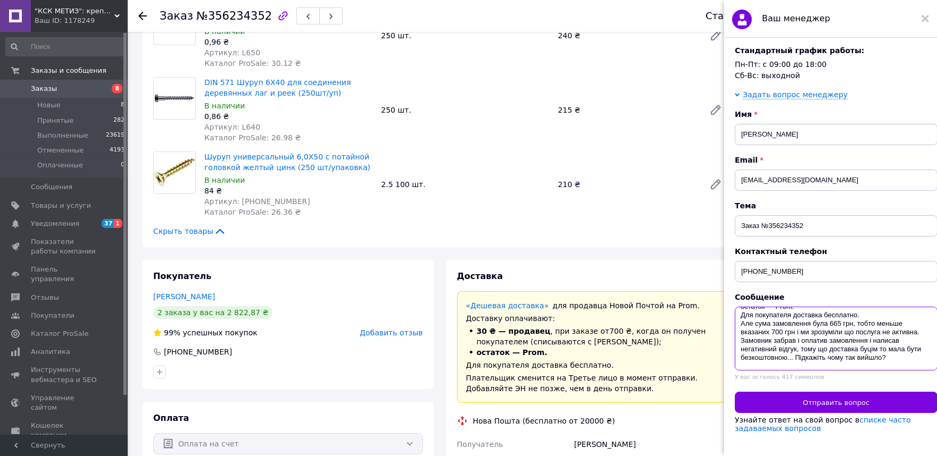
scroll to position [102, 0]
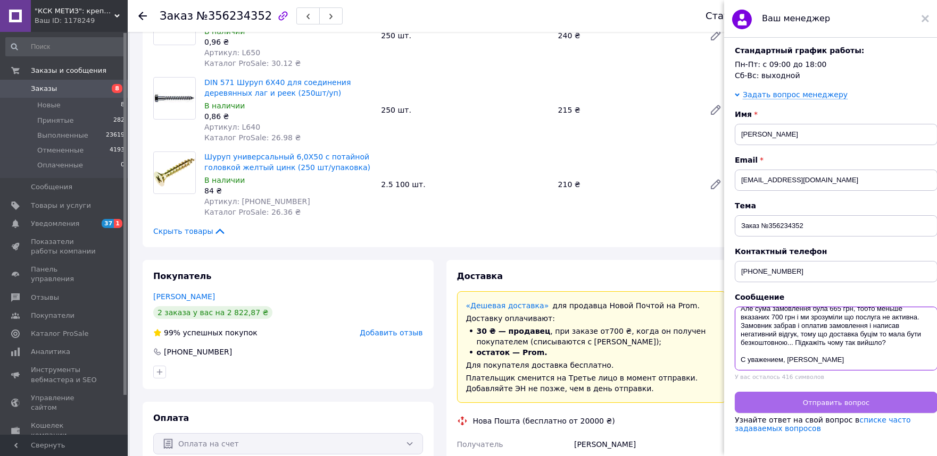
type textarea "Loremipsumdo, Sitametconsect adipisci! el seddoeiu temporinci №341229814 u labo…"
click at [811, 399] on span "Отправить вопрос" at bounding box center [836, 403] width 66 height 8
